Goal: Task Accomplishment & Management: Manage account settings

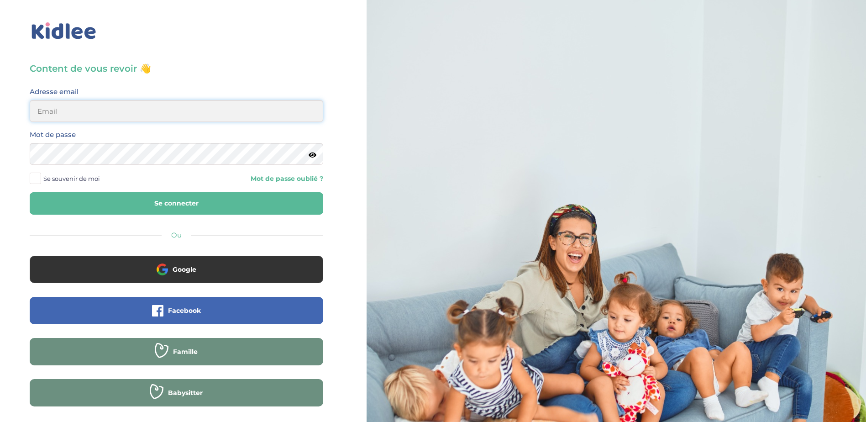
click at [134, 109] on input "email" at bounding box center [176, 111] width 293 height 22
type input "z"
type input "stasa.bolbol@gmail.com"
click at [30, 192] on button "Se connecter" at bounding box center [176, 203] width 293 height 22
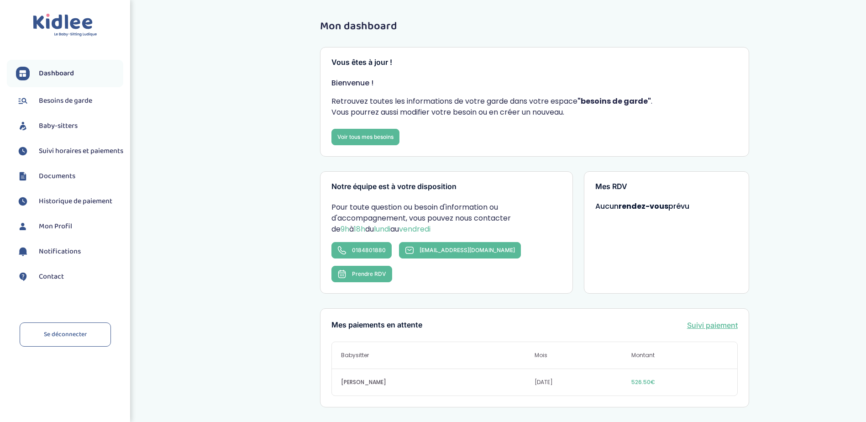
click at [73, 156] on span "Suivi horaires et paiements" at bounding box center [81, 151] width 84 height 11
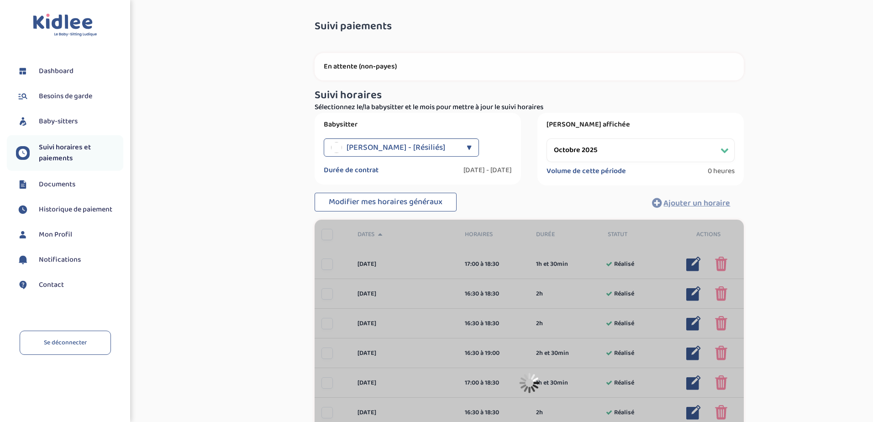
select select "octobre 2025"
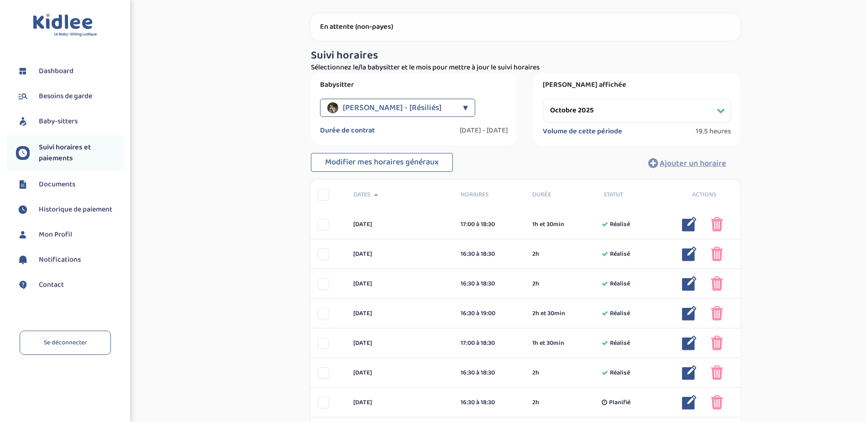
scroll to position [24, 0]
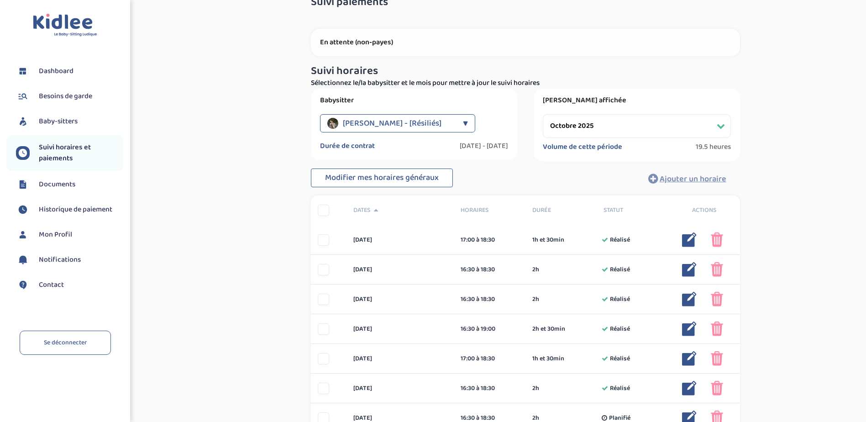
click at [453, 120] on div "[PERSON_NAME] - [Résiliés]" at bounding box center [392, 123] width 131 height 18
click at [453, 120] on div "Latamna Ryma - [Résiliés]" at bounding box center [392, 123] width 131 height 18
click at [66, 235] on span "Mon Profil" at bounding box center [55, 234] width 33 height 11
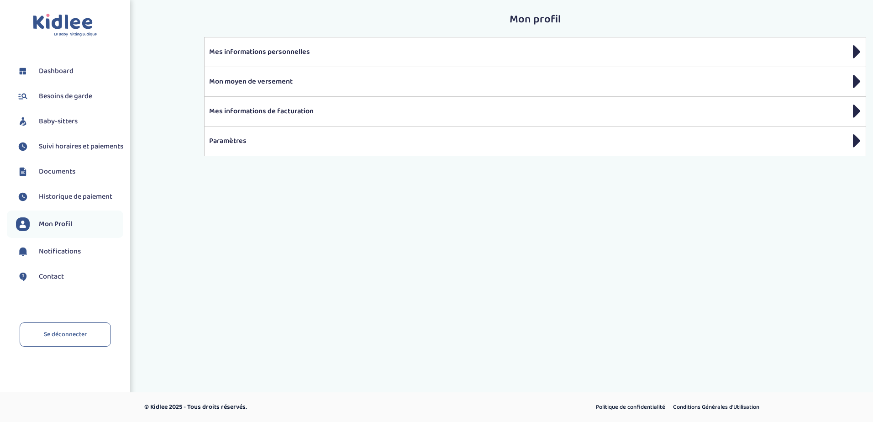
click at [73, 202] on span "Historique de paiement" at bounding box center [75, 196] width 73 height 11
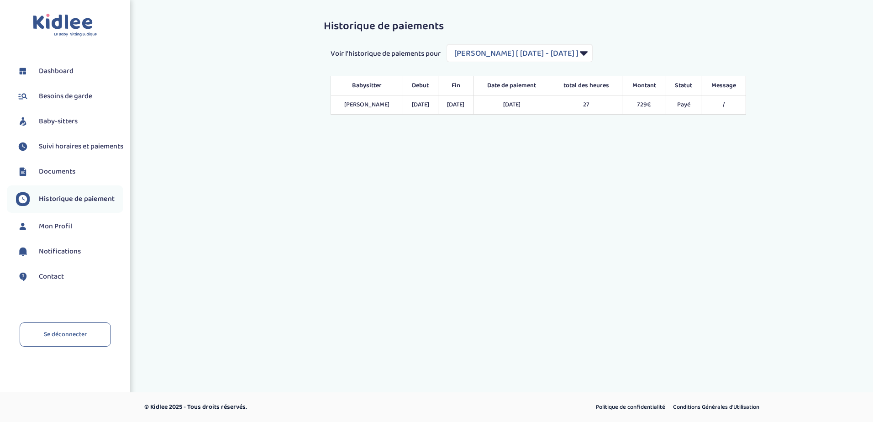
select select "2139"
click at [64, 177] on span "Documents" at bounding box center [57, 171] width 37 height 11
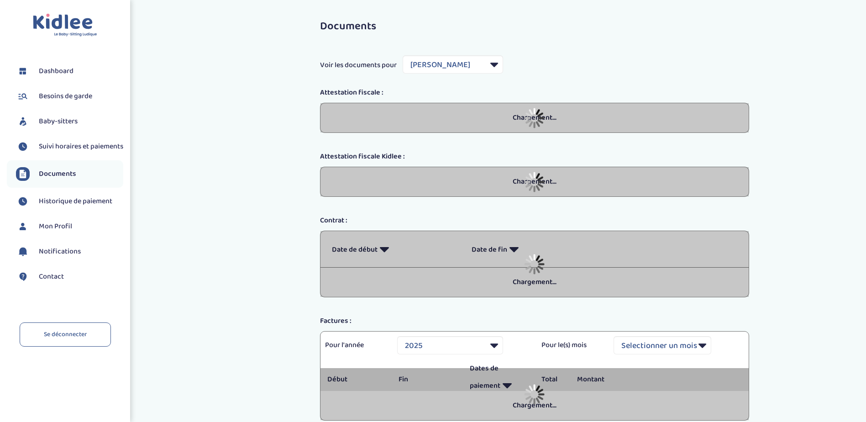
select select "44189"
select select "2025"
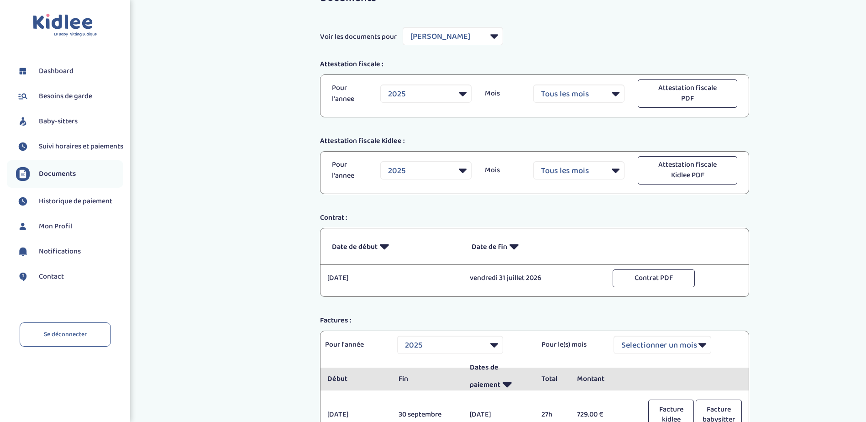
scroll to position [120, 0]
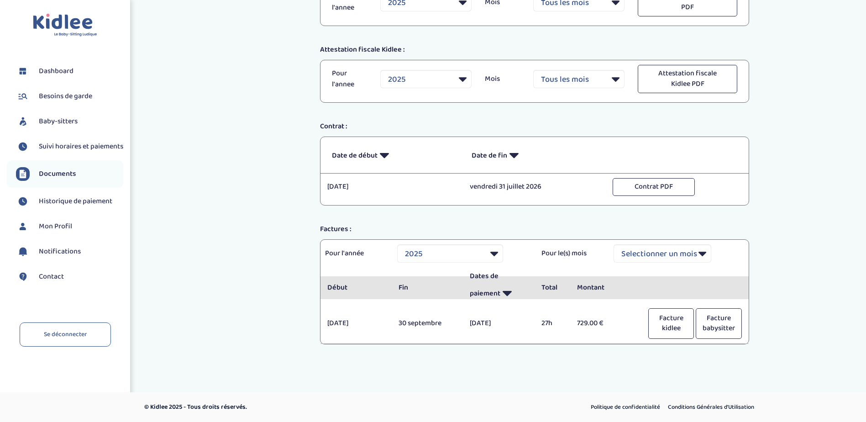
click at [99, 207] on span "Historique de paiement" at bounding box center [75, 201] width 73 height 11
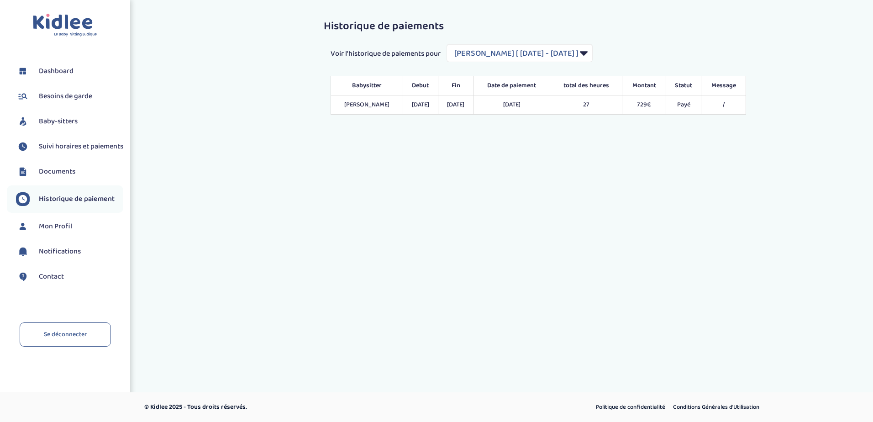
select select "2139"
click at [68, 152] on span "Suivi horaires et paiements" at bounding box center [81, 146] width 84 height 11
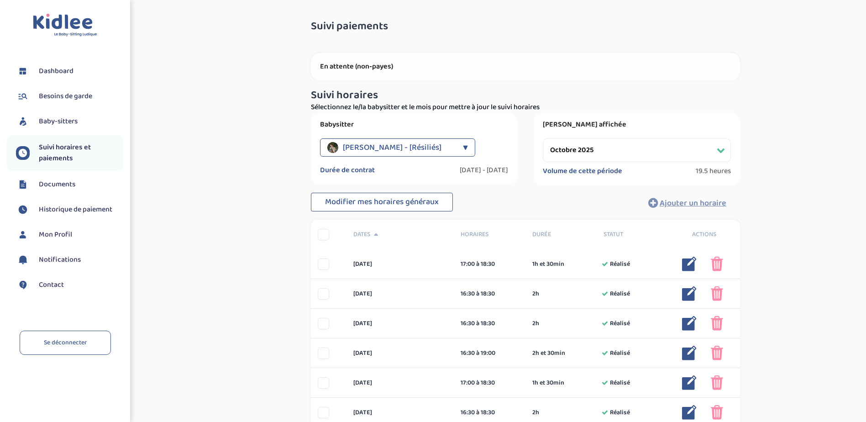
select select "octobre 2025"
click at [70, 119] on span "Baby-sitters" at bounding box center [58, 121] width 39 height 11
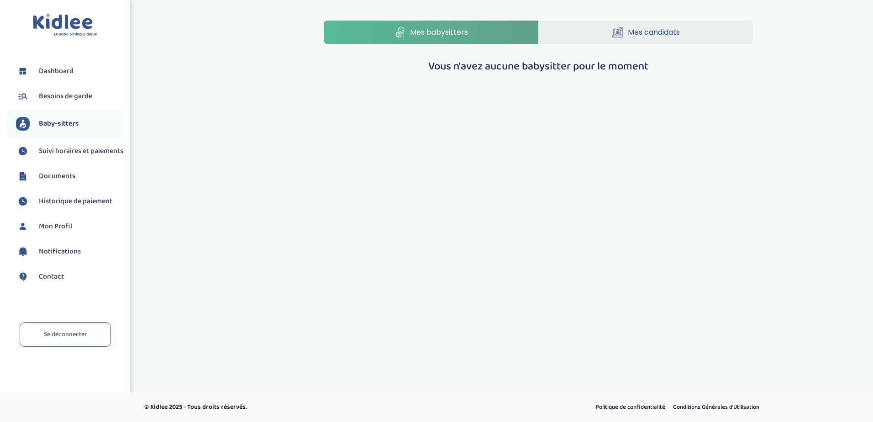
click at [69, 95] on span "Besoins de garde" at bounding box center [65, 96] width 53 height 11
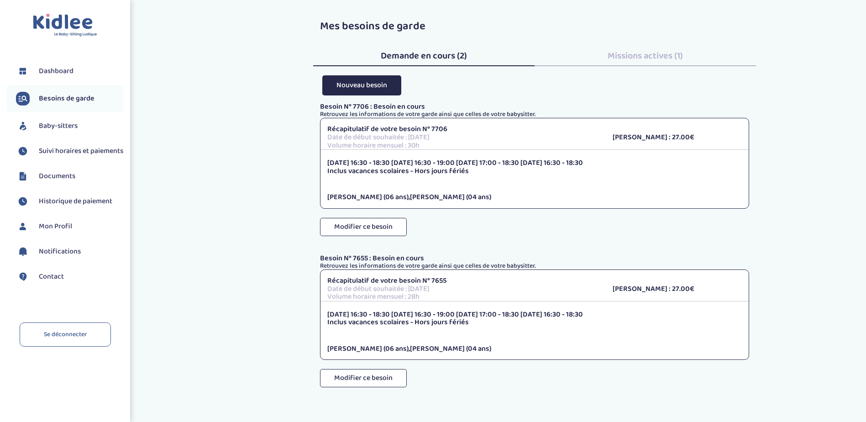
click at [66, 72] on span "Dashboard" at bounding box center [56, 71] width 35 height 11
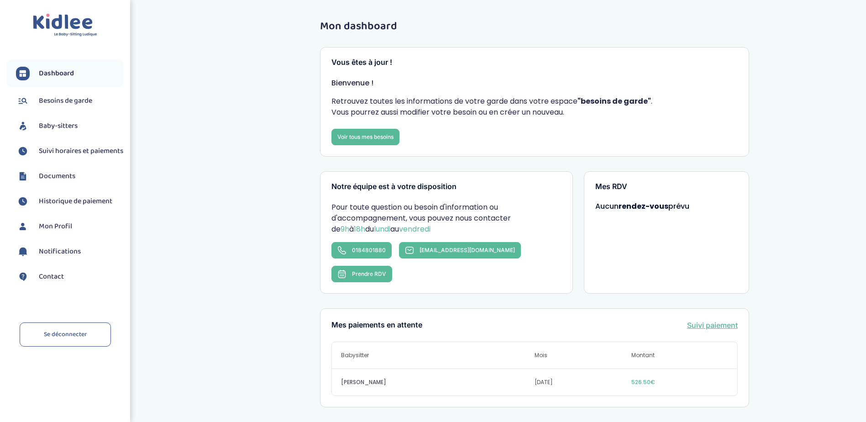
click at [62, 129] on span "Baby-sitters" at bounding box center [58, 125] width 39 height 11
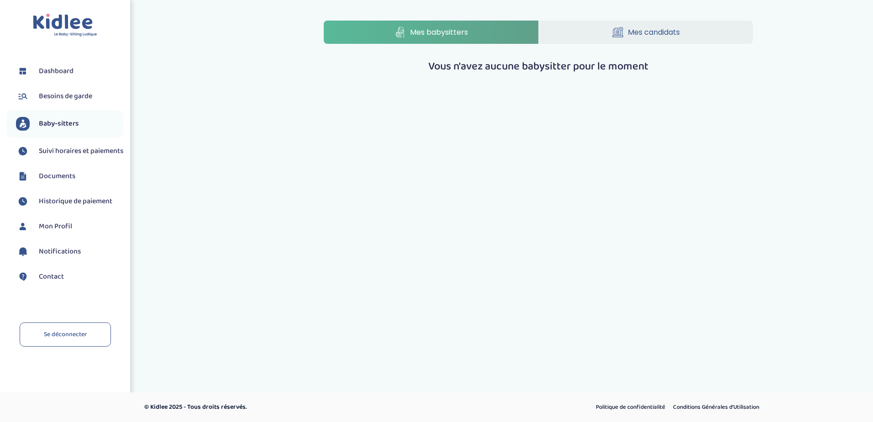
click at [83, 151] on span "Suivi horaires et paiements" at bounding box center [81, 151] width 84 height 11
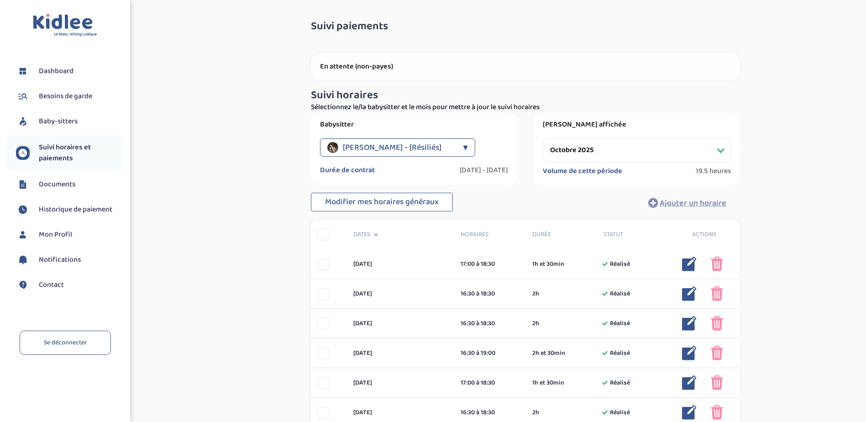
select select "octobre 2025"
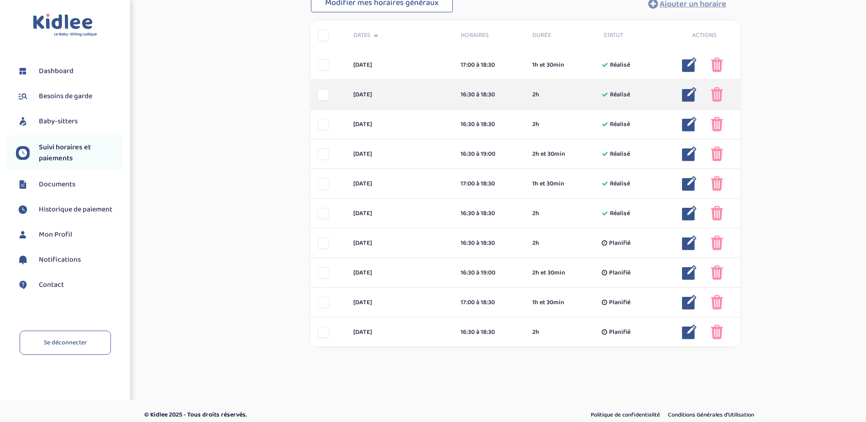
scroll to position [207, 0]
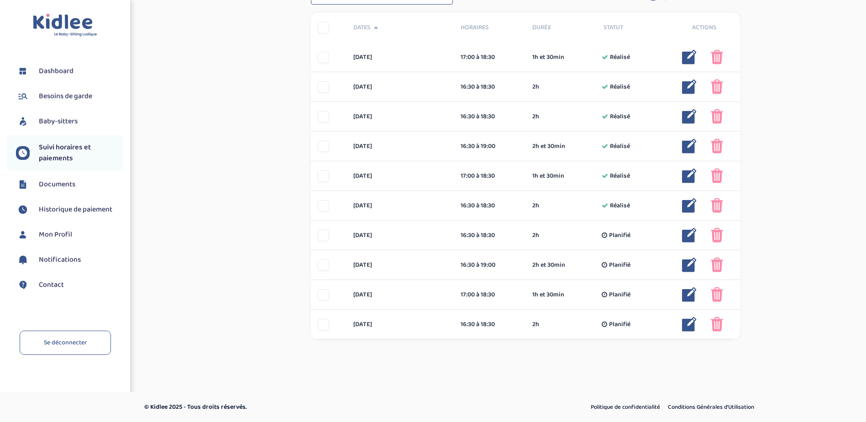
click at [199, 253] on div "Suivi paiements 7zMIhdV3VtPOLvaCVSSf8immjnr10RfWwT9HtlAb En attente (non-payes)…" at bounding box center [525, 88] width 668 height 562
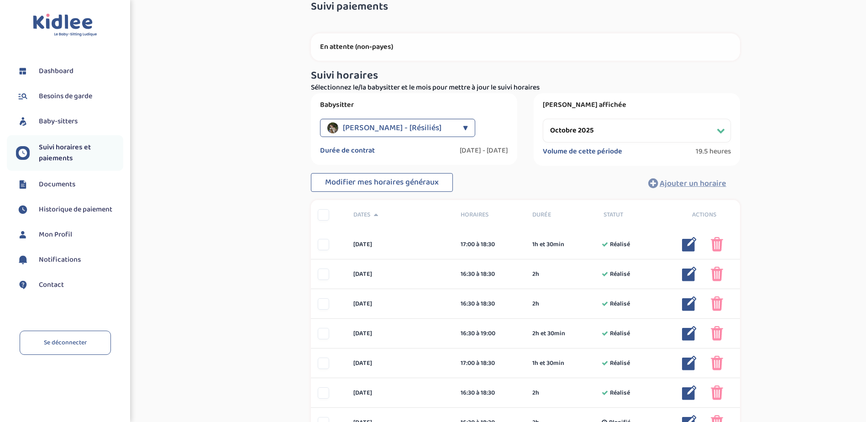
scroll to position [0, 0]
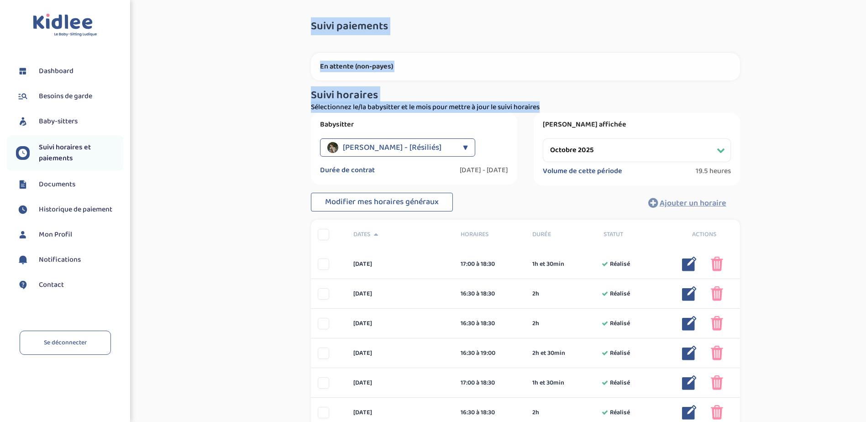
drag, startPoint x: 310, startPoint y: 28, endPoint x: 555, endPoint y: 109, distance: 258.0
click at [555, 109] on div "Suivi paiements 7zMIhdV3VtPOLvaCVSSf8immjnr10RfWwT9HtlAb En attente (non-payes)…" at bounding box center [525, 295] width 456 height 562
drag, startPoint x: 555, startPoint y: 109, endPoint x: 548, endPoint y: 104, distance: 8.2
click at [548, 104] on p "Sélectionnez le/la babysitter et le mois pour mettre à jour le suivi horaires" at bounding box center [525, 107] width 429 height 11
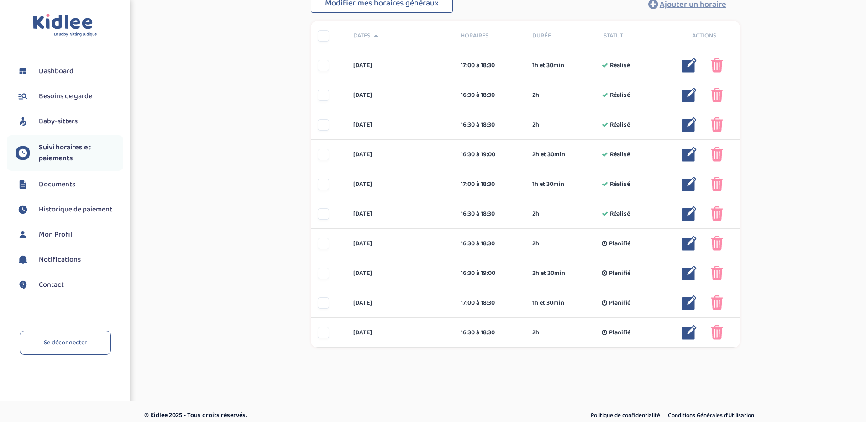
scroll to position [207, 0]
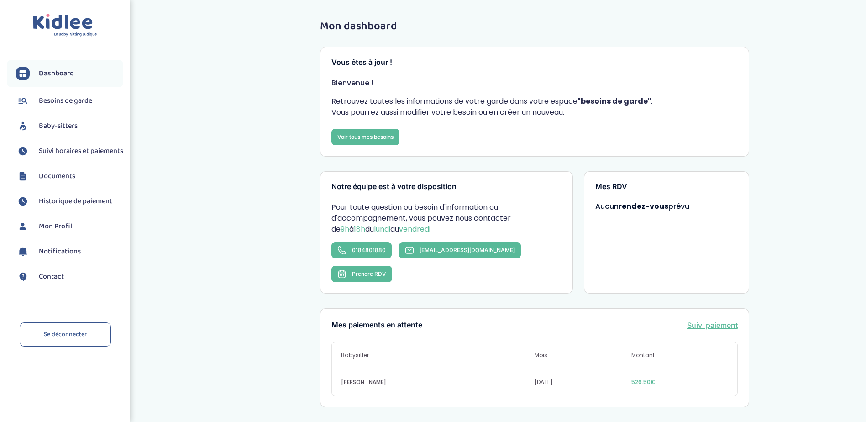
click at [77, 155] on span "Suivi horaires et paiements" at bounding box center [81, 151] width 84 height 11
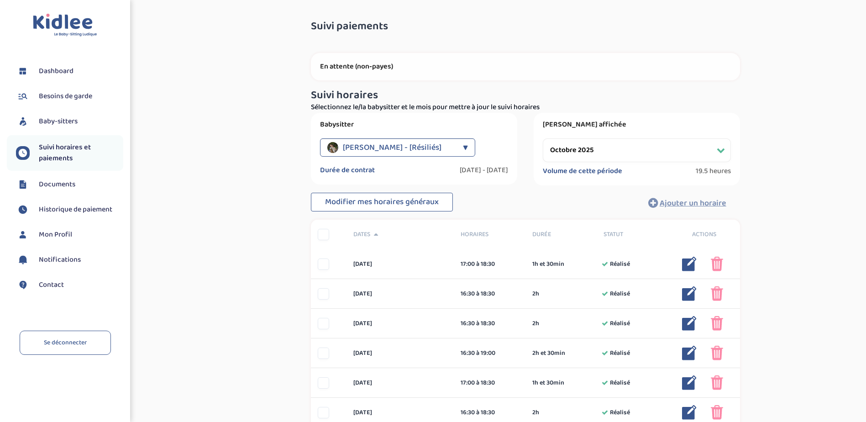
select select "octobre 2025"
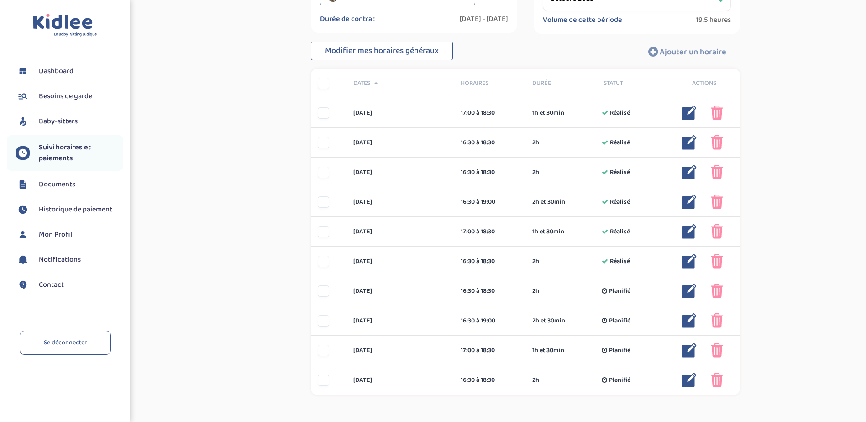
scroll to position [207, 0]
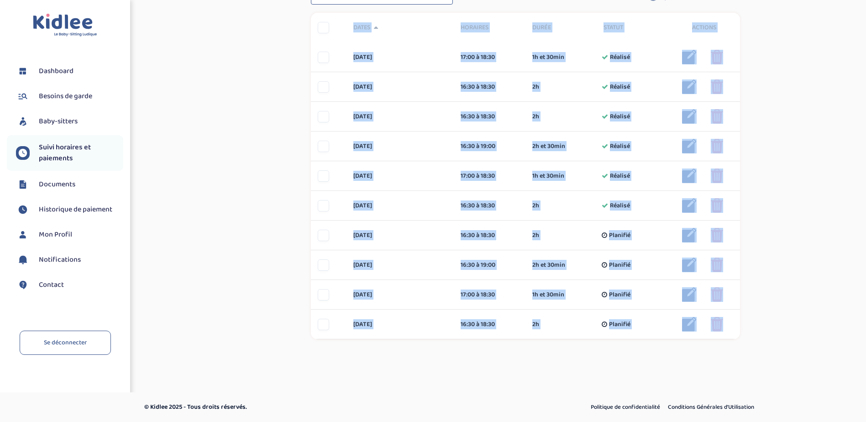
drag, startPoint x: 763, startPoint y: 349, endPoint x: 287, endPoint y: 31, distance: 573.1
click at [287, 31] on div "Suivi paiements 7zMIhdV3VtPOLvaCVSSf8immjnr10RfWwT9HtlAb En attente (non-payes)…" at bounding box center [525, 88] width 668 height 562
drag, startPoint x: 287, startPoint y: 31, endPoint x: 265, endPoint y: 69, distance: 44.5
click at [265, 69] on div "Suivi paiements 7zMIhdV3VtPOLvaCVSSf8immjnr10RfWwT9HtlAb En attente (non-payes)…" at bounding box center [525, 88] width 668 height 562
